Goal: Information Seeking & Learning: Understand process/instructions

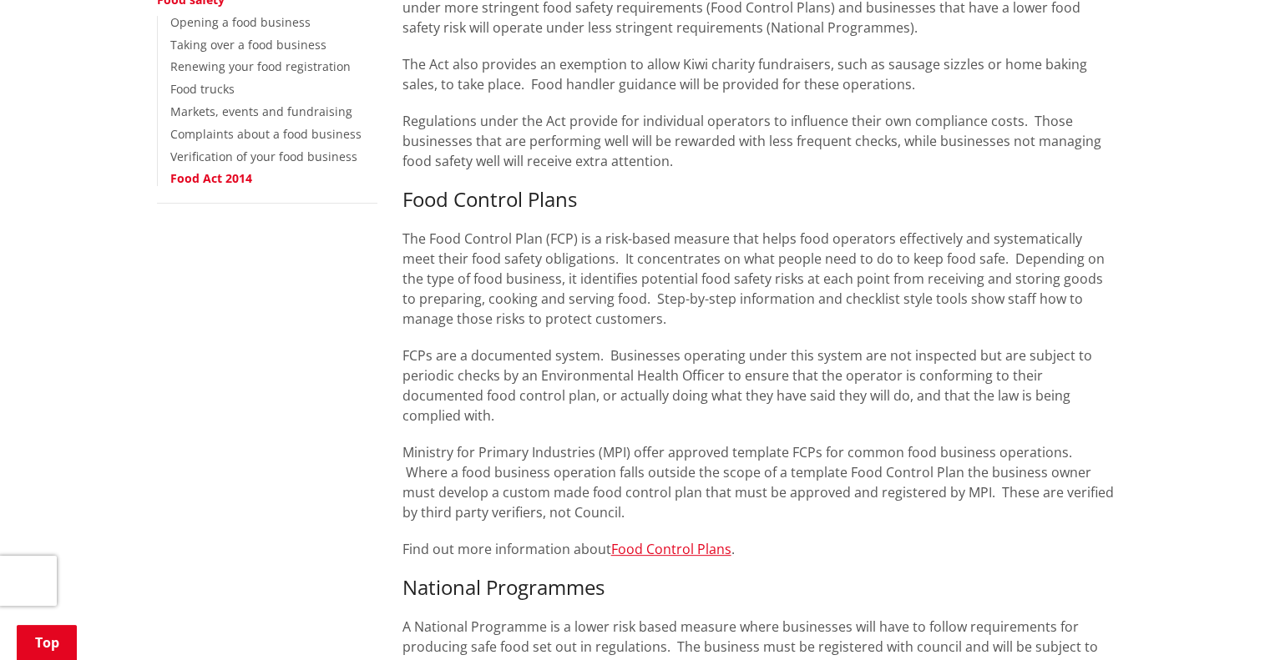
scroll to position [417, 0]
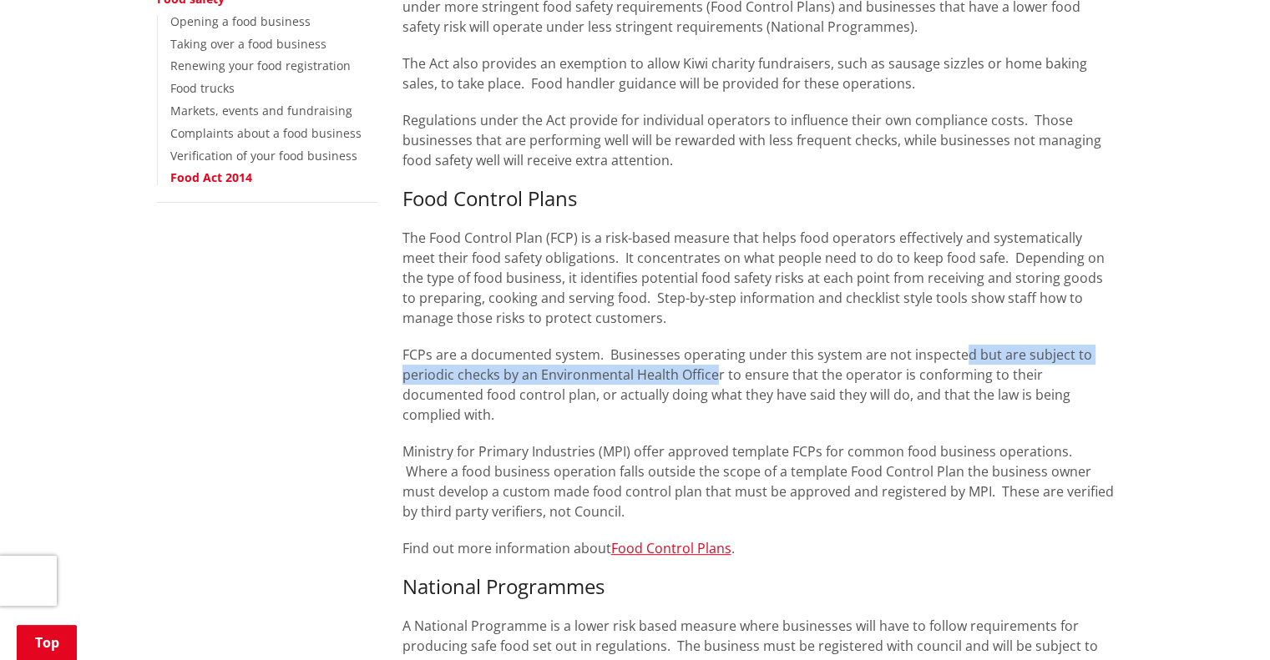
drag, startPoint x: 979, startPoint y: 346, endPoint x: 726, endPoint y: 371, distance: 253.4
click at [716, 371] on p "FCPs are a documented system. Businesses operating under this system are not in…" at bounding box center [757, 385] width 711 height 80
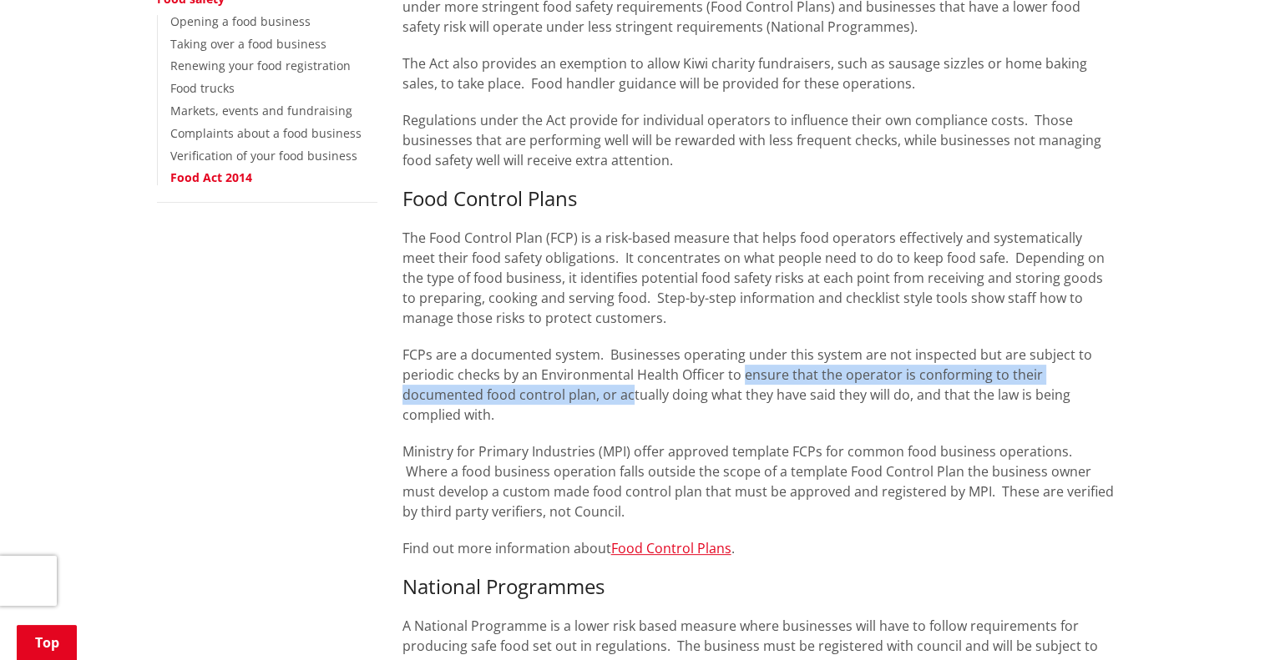
drag, startPoint x: 741, startPoint y: 371, endPoint x: 628, endPoint y: 397, distance: 116.7
click at [628, 397] on p "FCPs are a documented system. Businesses operating under this system are not in…" at bounding box center [757, 385] width 711 height 80
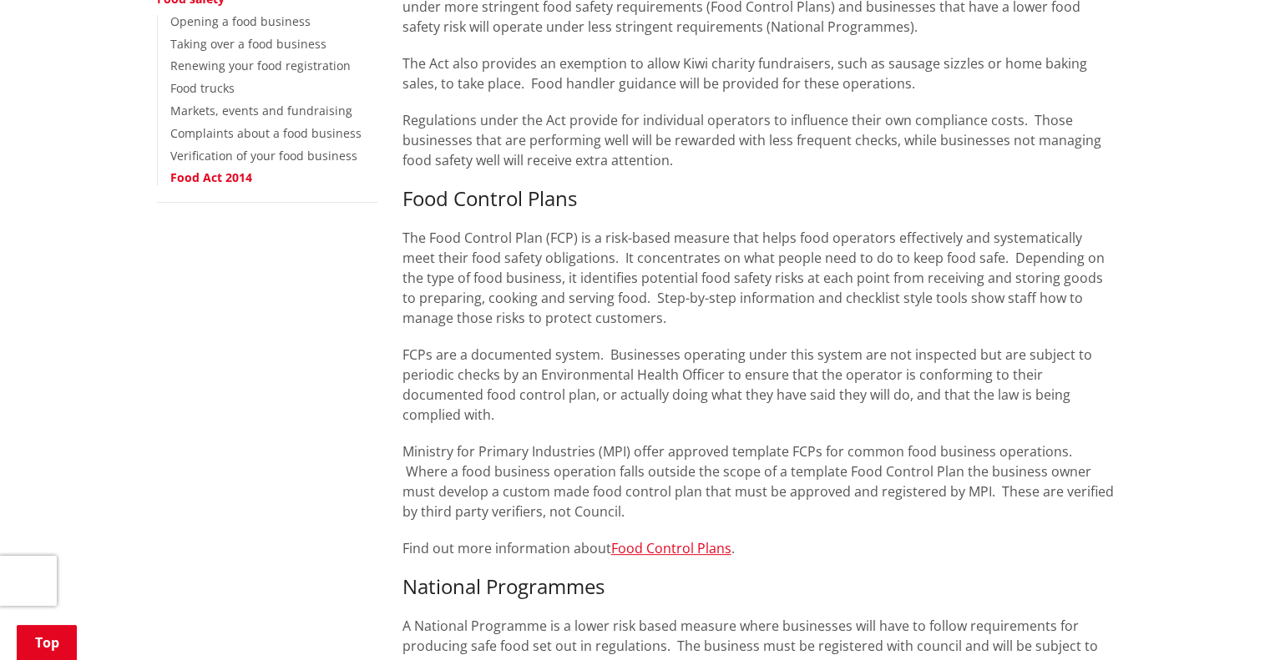
click at [668, 402] on p "FCPs are a documented system. Businesses operating under this system are not in…" at bounding box center [757, 385] width 711 height 80
click at [740, 403] on p "FCPs are a documented system. Businesses operating under this system are not in…" at bounding box center [757, 385] width 711 height 80
click at [741, 403] on p "FCPs are a documented system. Businesses operating under this system are not in…" at bounding box center [757, 385] width 711 height 80
click at [751, 400] on p "FCPs are a documented system. Businesses operating under this system are not in…" at bounding box center [757, 385] width 711 height 80
click at [721, 395] on p "FCPs are a documented system. Businesses operating under this system are not in…" at bounding box center [757, 385] width 711 height 80
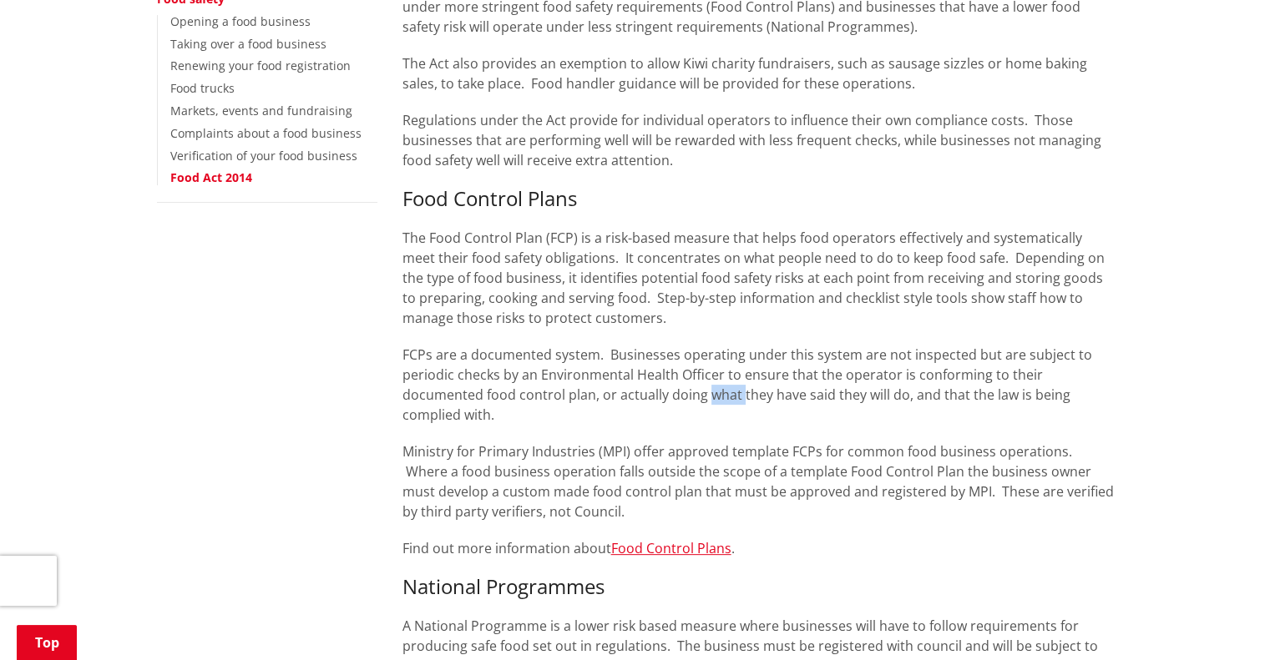
click at [721, 395] on p "FCPs are a documented system. Businesses operating under this system are not in…" at bounding box center [757, 385] width 711 height 80
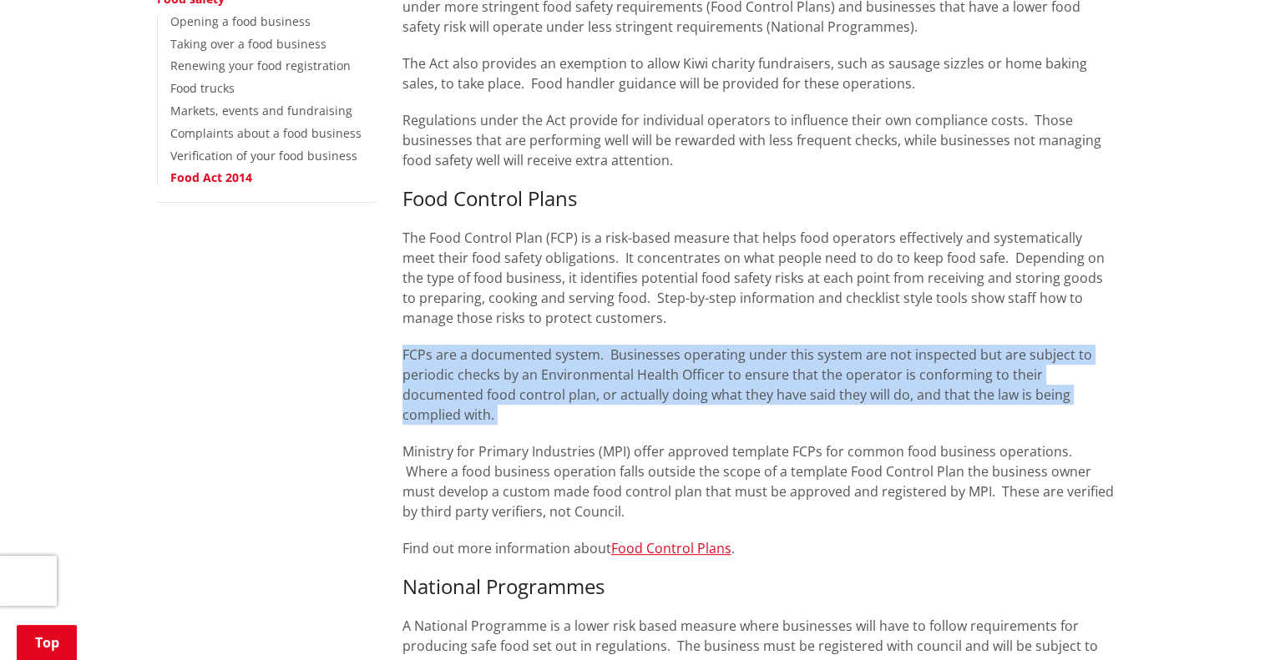
click at [721, 395] on p "FCPs are a documented system. Businesses operating under this system are not in…" at bounding box center [757, 385] width 711 height 80
click at [591, 382] on p "FCPs are a documented system. Businesses operating under this system are not in…" at bounding box center [757, 385] width 711 height 80
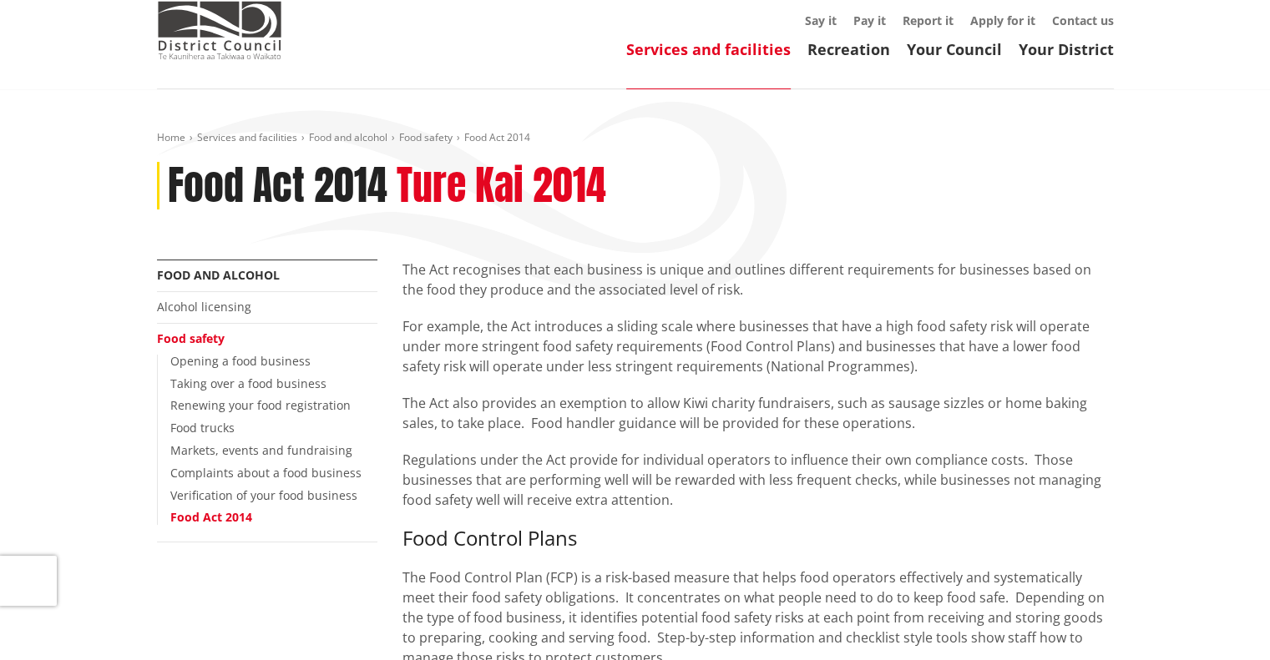
scroll to position [0, 0]
